Goal: Check status: Check status

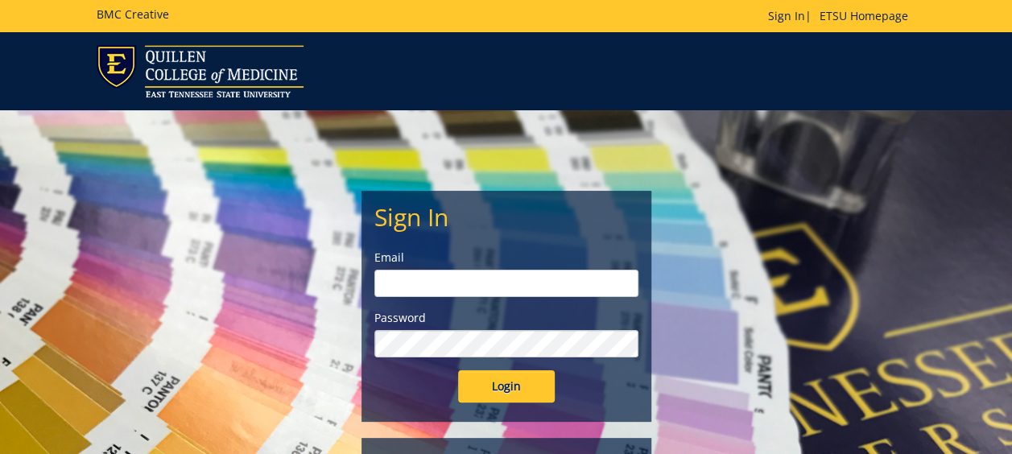
type input "[EMAIL_ADDRESS][DOMAIN_NAME]"
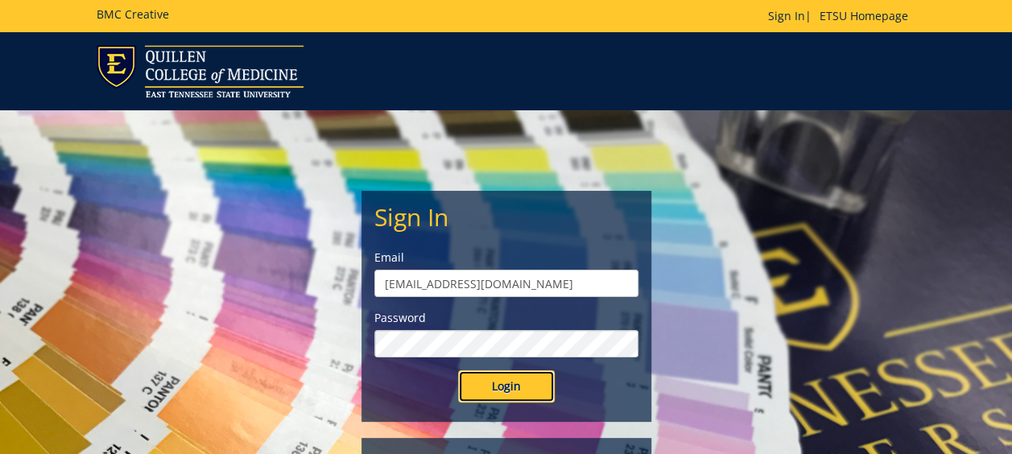
click at [509, 385] on input "Login" at bounding box center [506, 386] width 97 height 32
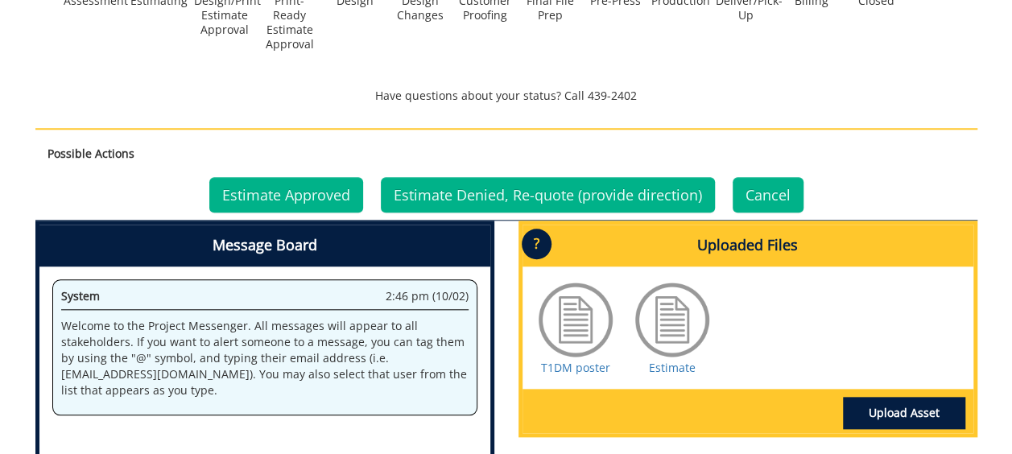
scroll to position [695, 0]
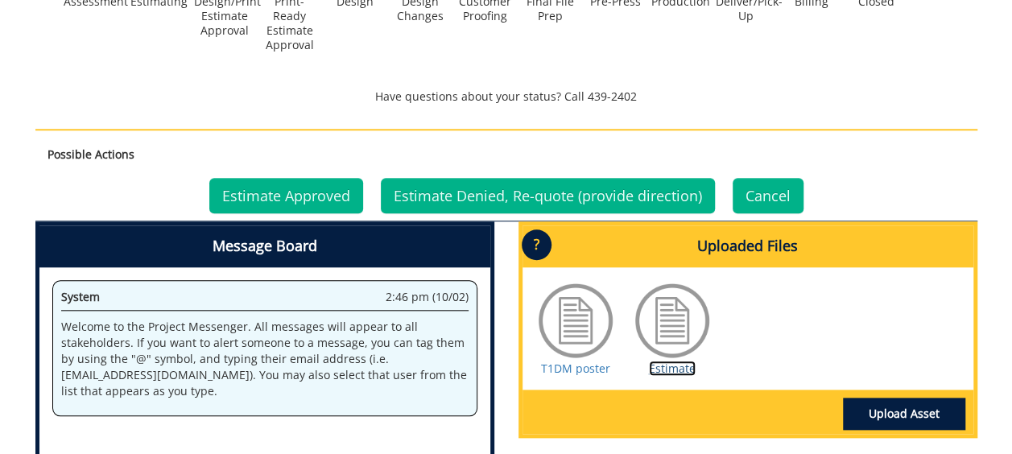
click at [667, 367] on link "Estimate" at bounding box center [672, 368] width 47 height 15
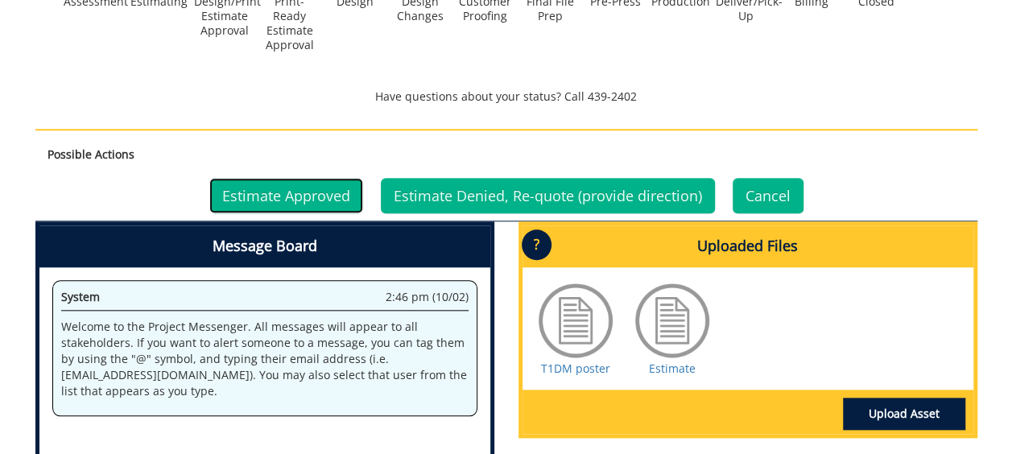
click at [291, 192] on link "Estimate Approved" at bounding box center [286, 195] width 154 height 35
